Goal: Information Seeking & Learning: Learn about a topic

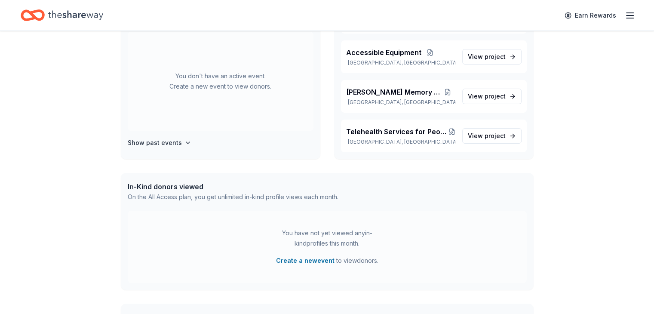
scroll to position [86, 0]
click at [462, 96] on link "View project" at bounding box center [491, 95] width 59 height 15
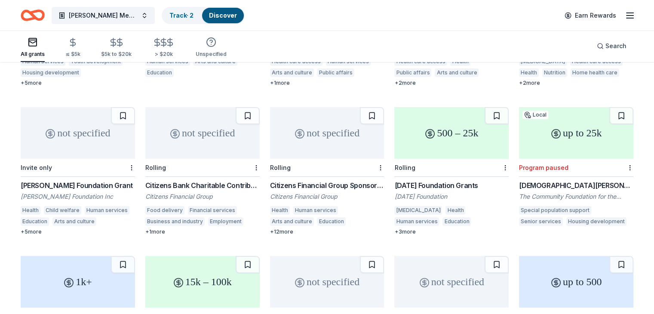
scroll to position [215, 0]
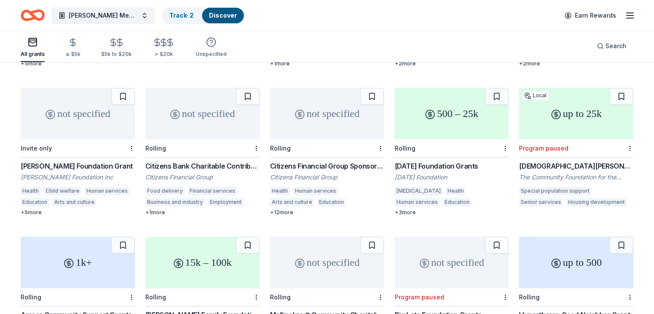
click at [169, 209] on div "+ 1 more" at bounding box center [202, 212] width 114 height 7
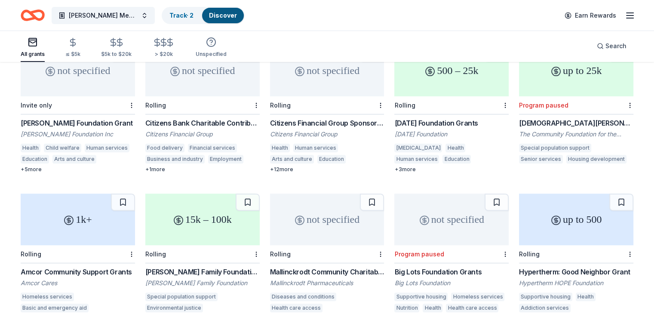
click at [93, 118] on div "F.M. Kirby Foundation Grant" at bounding box center [78, 123] width 114 height 10
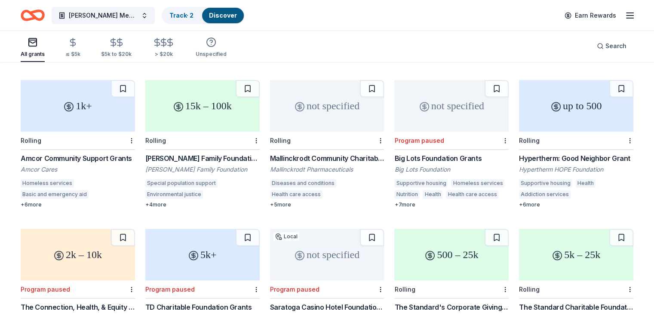
scroll to position [387, 0]
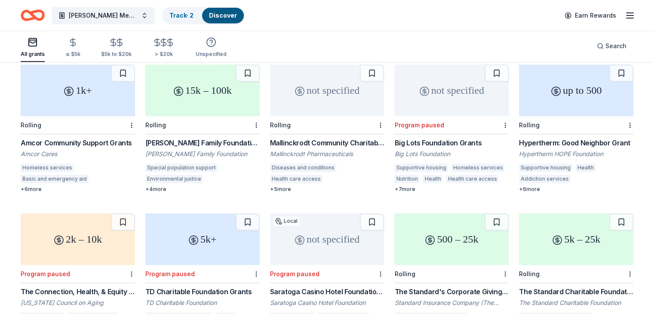
click at [595, 138] on div "Hypertherm: Good Neighbor Grant" at bounding box center [576, 143] width 114 height 10
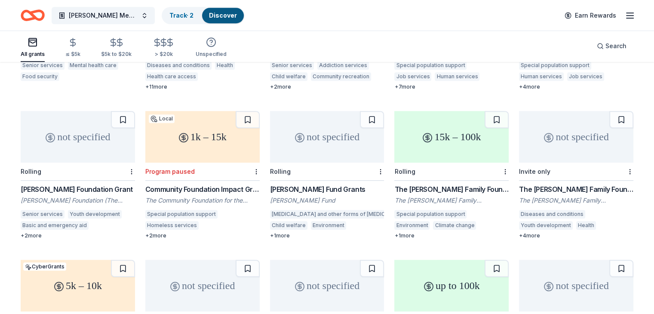
scroll to position [688, 0]
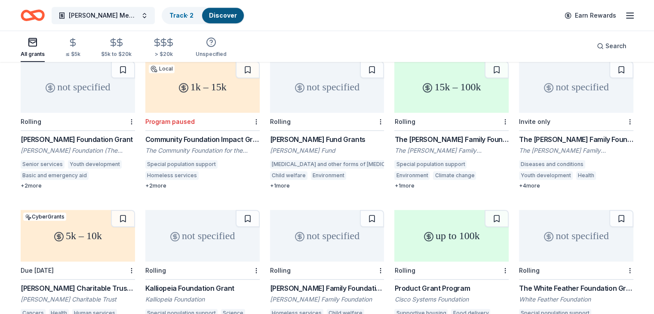
click at [313, 134] on div "Goodnow Fund Grants" at bounding box center [327, 139] width 114 height 10
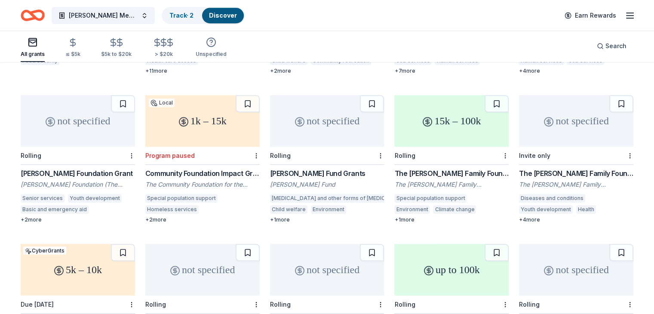
scroll to position [602, 0]
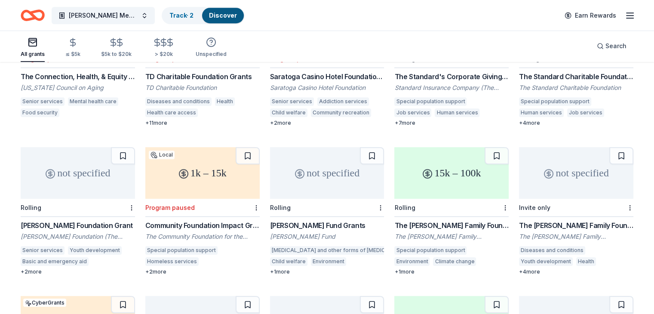
click at [376, 199] on div at bounding box center [380, 208] width 9 height 18
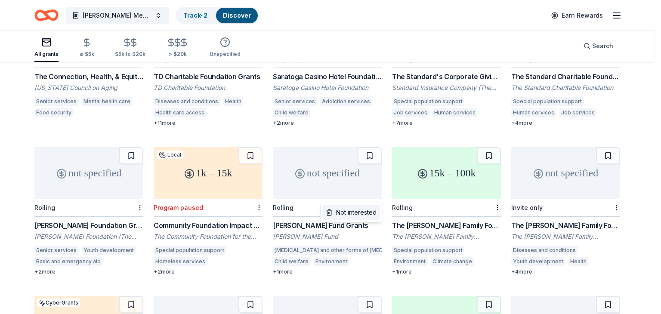
click at [364, 216] on div "Not interested" at bounding box center [351, 212] width 58 height 15
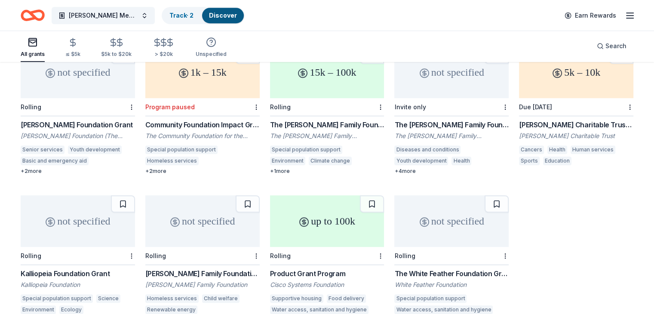
scroll to position [688, 0]
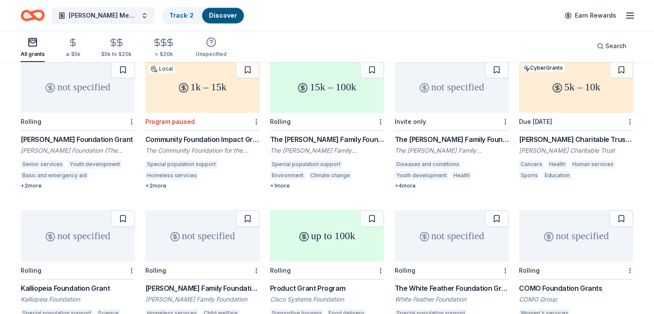
click at [524, 134] on div "Herbert E. Parker Charitable Trust Grants" at bounding box center [576, 139] width 114 height 10
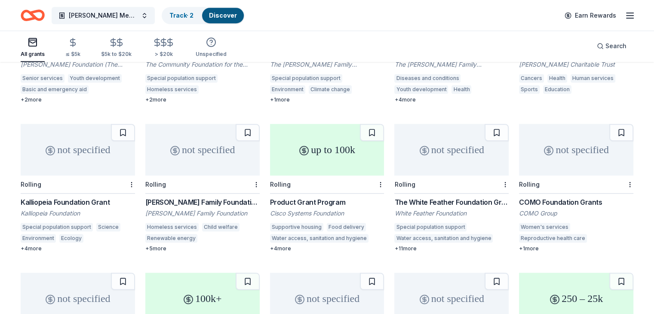
click at [68, 197] on div "Kalliopeia Foundation Grant" at bounding box center [78, 202] width 114 height 10
click at [311, 197] on div "Product Grant Program" at bounding box center [327, 202] width 114 height 10
click at [431, 197] on div "The White Feather Foundation Grant" at bounding box center [451, 202] width 114 height 10
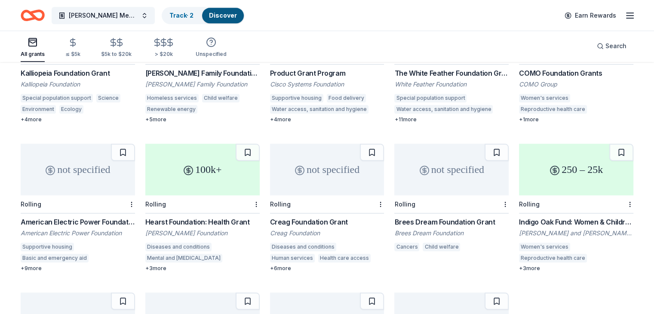
scroll to position [946, 0]
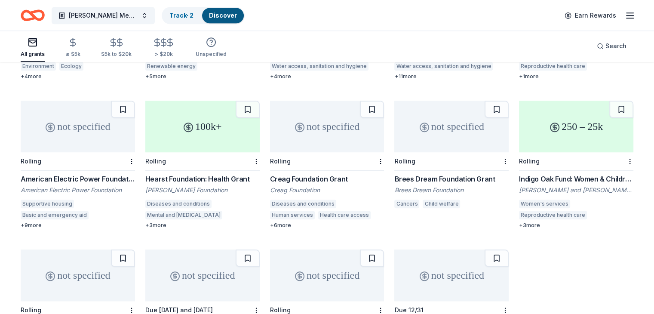
click at [62, 174] on div "American Electric Power Foundation Grants" at bounding box center [78, 179] width 114 height 10
click at [304, 174] on div "Creag Foundation Grant" at bounding box center [327, 179] width 114 height 10
click at [447, 174] on div "Brees Dream Foundation Grant" at bounding box center [451, 179] width 114 height 10
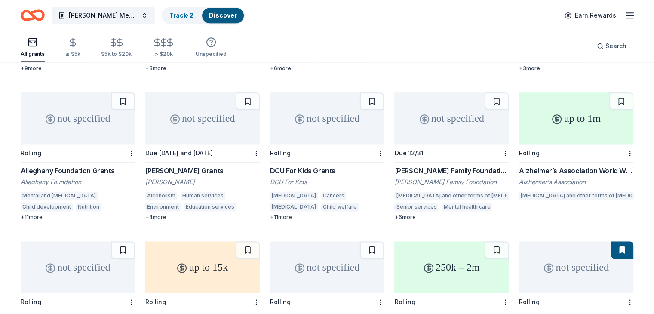
scroll to position [1113, 0]
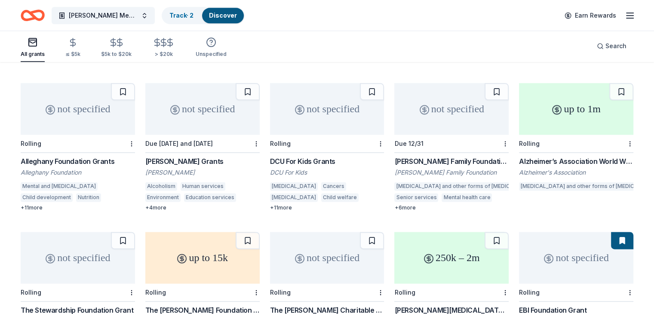
click at [186, 156] on div "Brown-Forman Grants" at bounding box center [202, 161] width 114 height 10
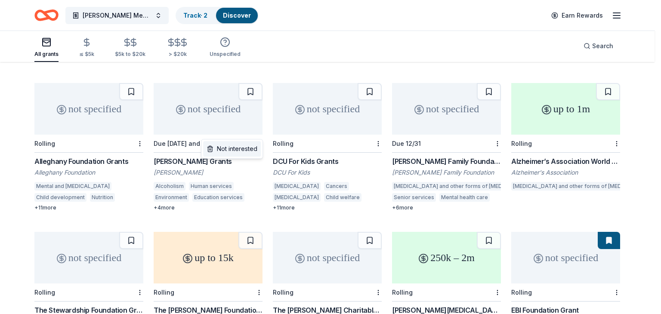
click at [250, 149] on div "Not interested" at bounding box center [232, 148] width 58 height 15
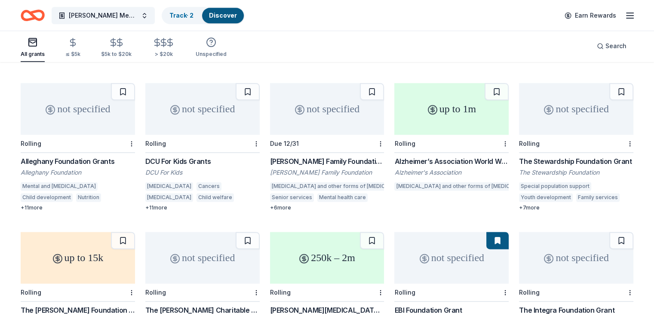
click at [211, 156] on div "DCU For Kids Grants" at bounding box center [202, 161] width 114 height 10
click at [247, 83] on button at bounding box center [248, 91] width 24 height 17
click at [258, 83] on button at bounding box center [248, 91] width 22 height 17
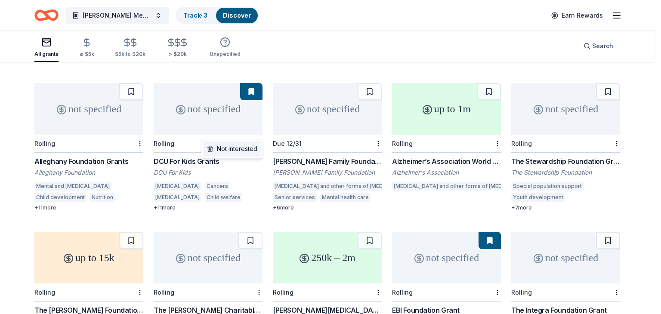
click at [246, 150] on div "Not interested" at bounding box center [232, 148] width 58 height 15
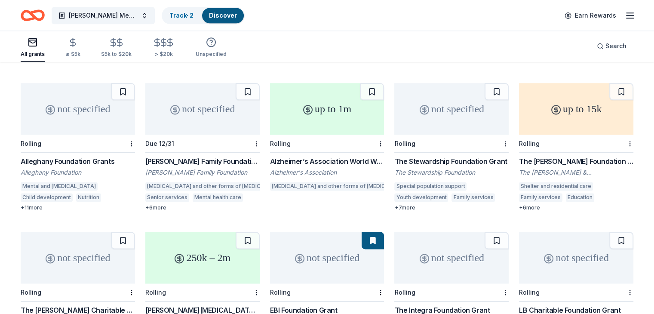
click at [363, 156] on div "Alzheimer’s Association World Wide FINGERS Network Funding Program (ALZ WW-FNFP)" at bounding box center [327, 161] width 114 height 10
click at [429, 156] on div "The Stewardship Foundation Grant" at bounding box center [451, 161] width 114 height 10
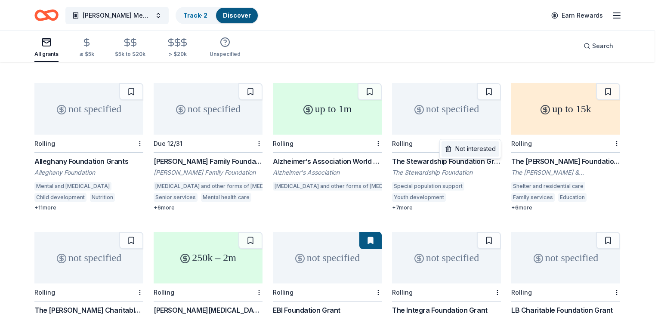
click at [481, 147] on div "Not interested" at bounding box center [470, 148] width 58 height 15
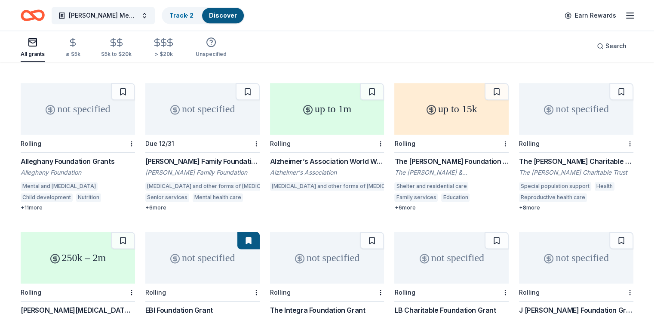
click at [449, 156] on div "The [PERSON_NAME] Foundation Grant" at bounding box center [451, 161] width 114 height 10
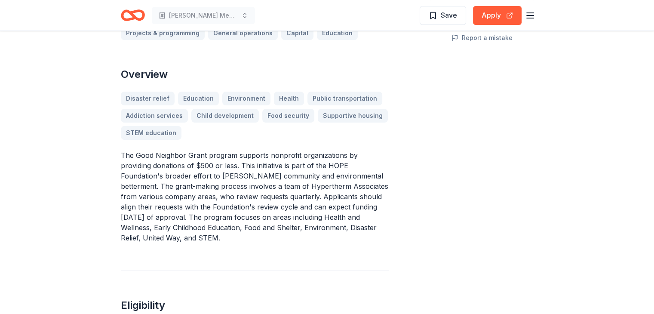
scroll to position [215, 0]
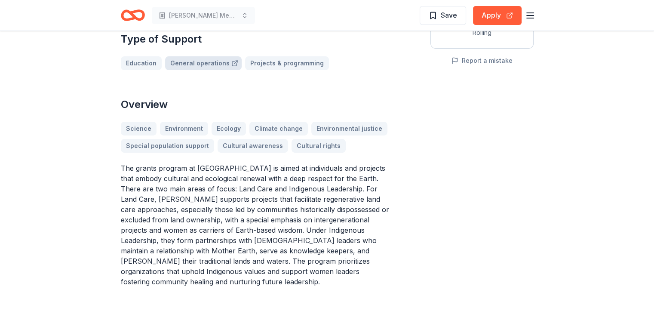
scroll to position [215, 0]
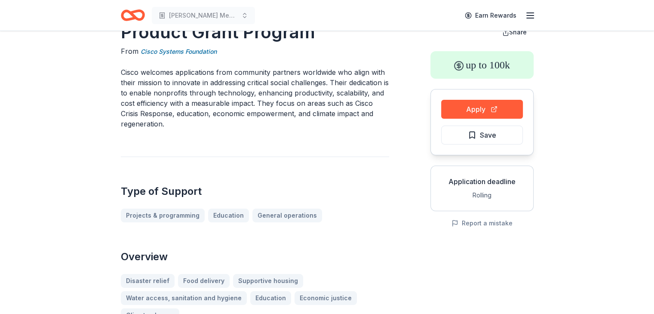
scroll to position [43, 0]
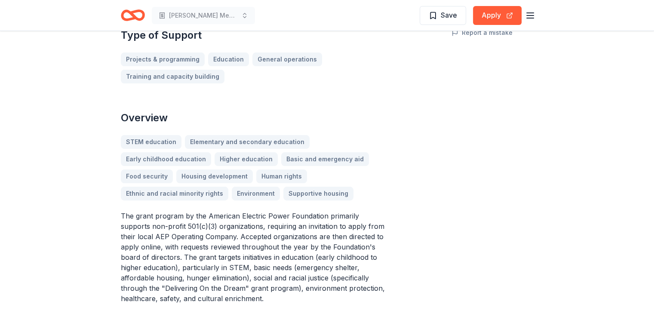
scroll to position [86, 0]
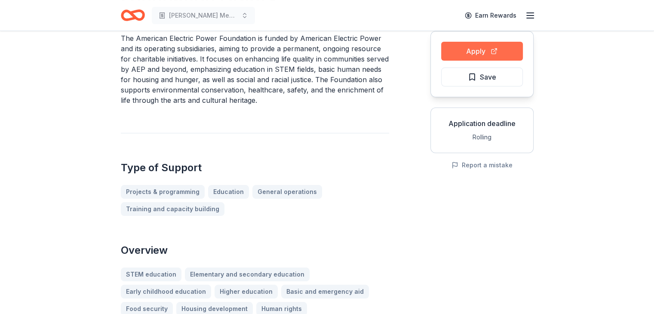
click at [461, 45] on button "Apply" at bounding box center [482, 51] width 82 height 19
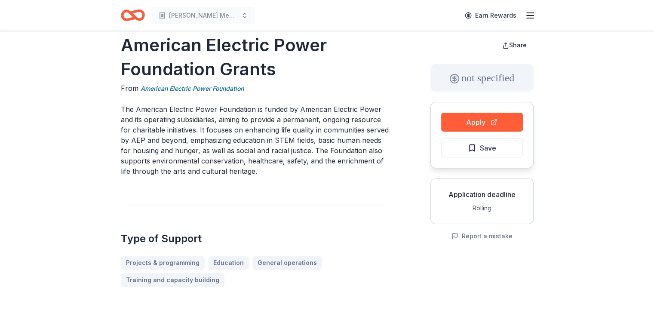
scroll to position [0, 0]
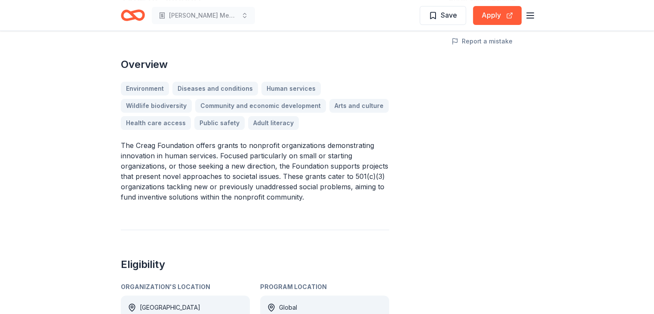
scroll to position [215, 0]
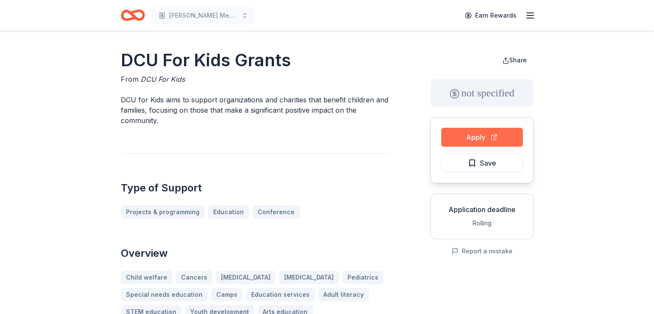
click at [493, 138] on button "Apply" at bounding box center [482, 137] width 82 height 19
click at [470, 136] on button "Apply" at bounding box center [482, 137] width 82 height 19
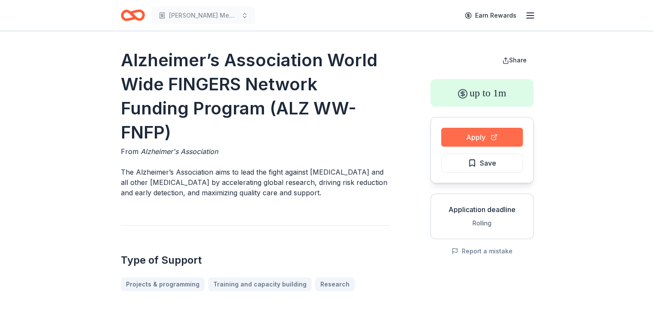
click at [456, 134] on button "Apply" at bounding box center [482, 137] width 82 height 19
